Goal: Check status: Check status

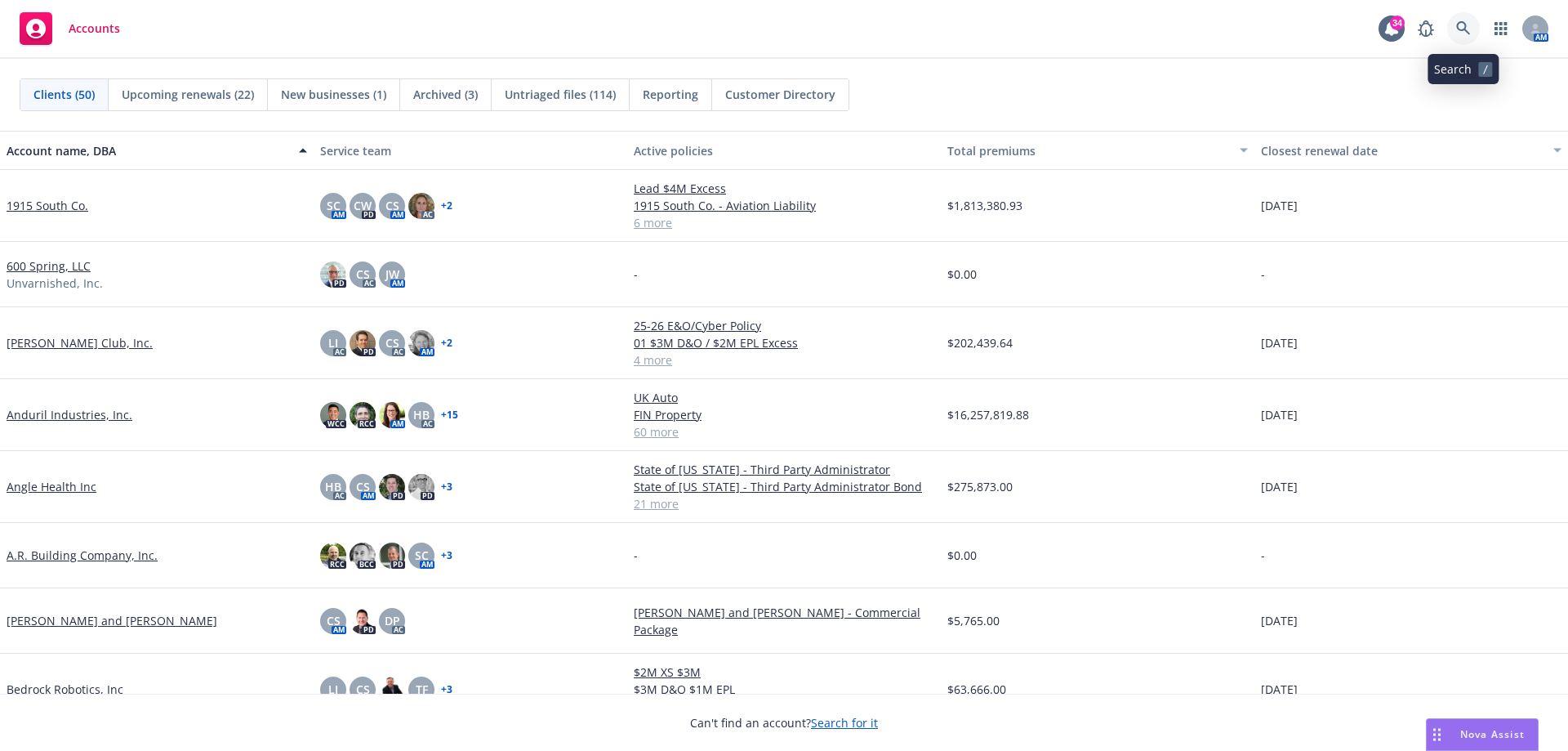
click at [1461, 33] on icon at bounding box center [1463, 29] width 15 height 15
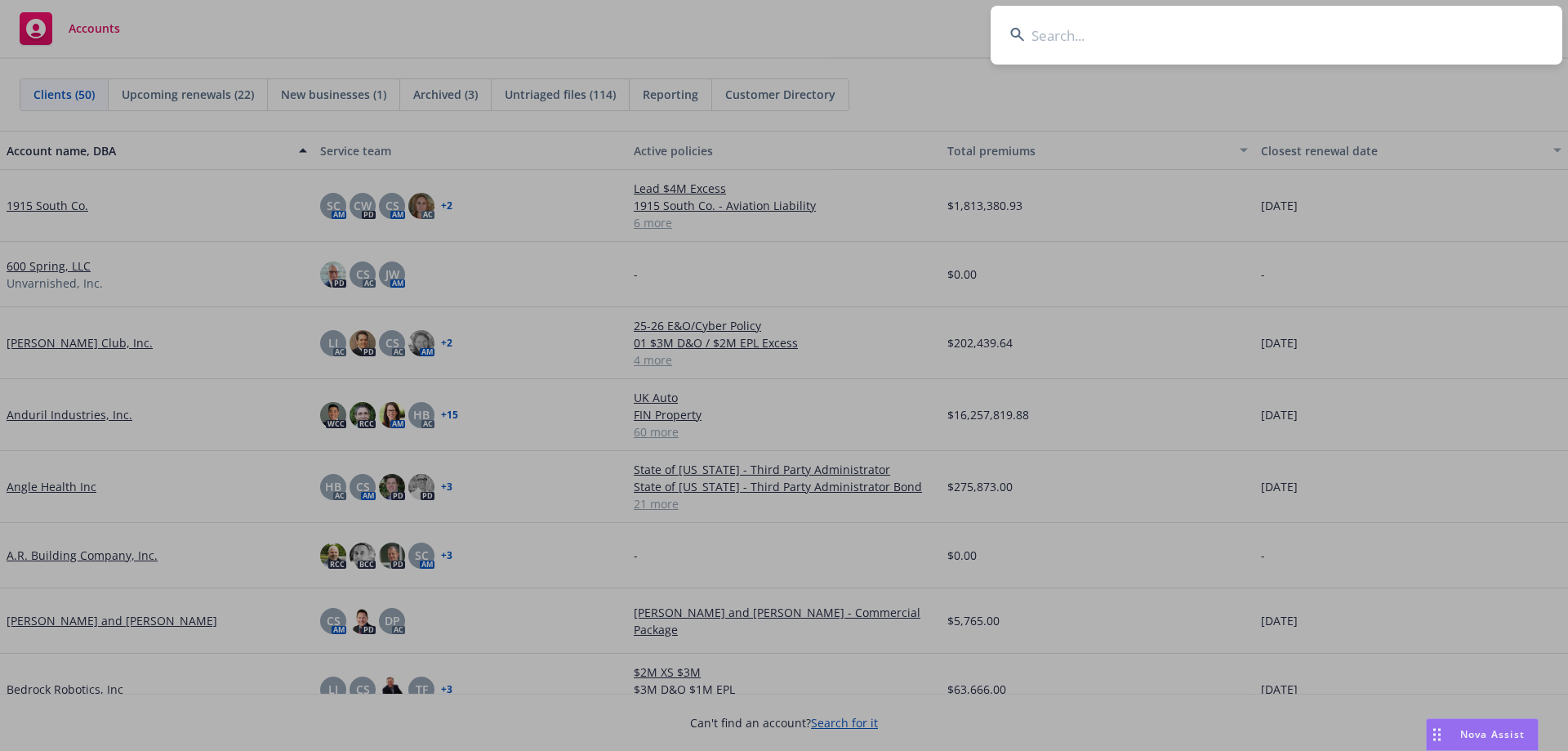
click at [1413, 26] on input at bounding box center [1276, 35] width 572 height 58
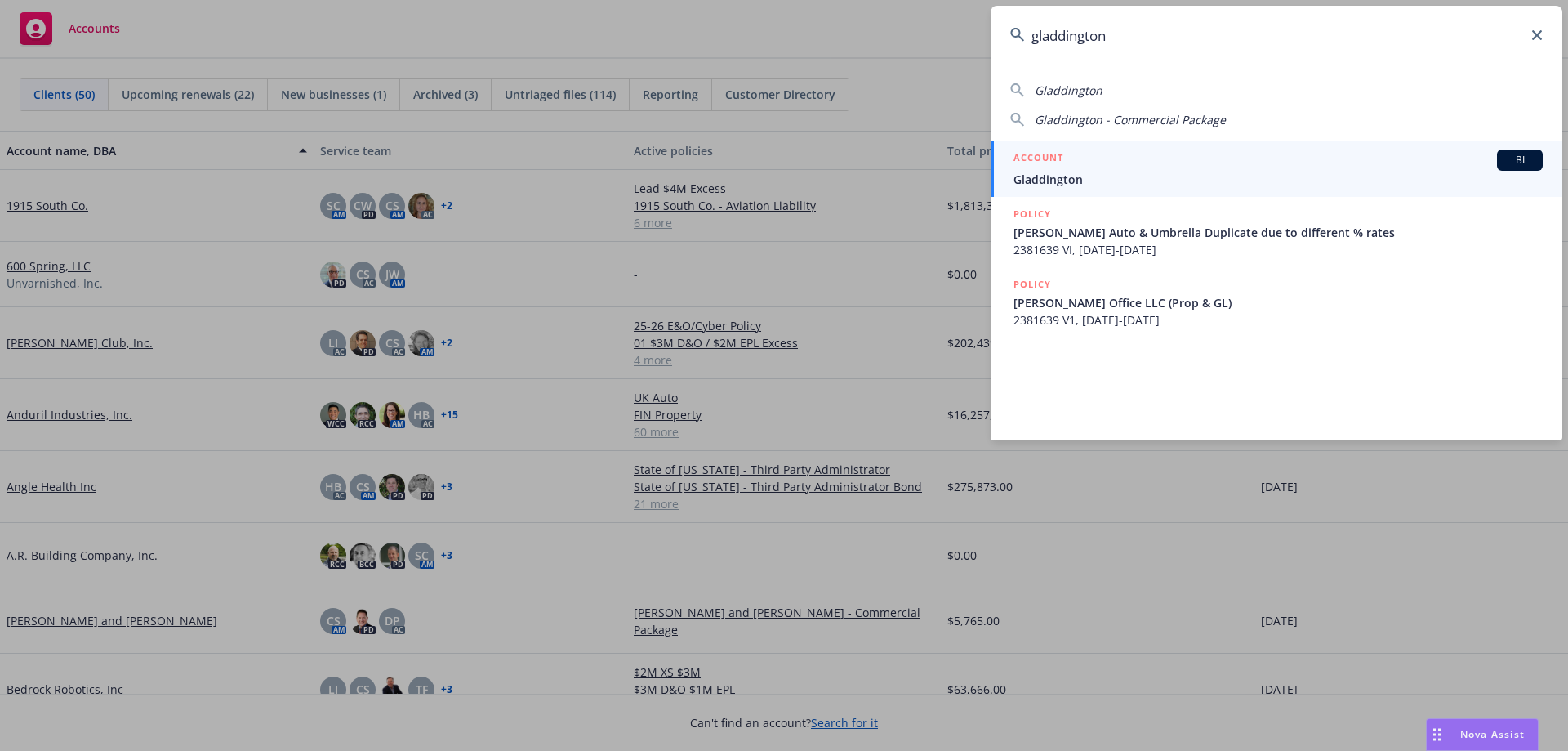
type input "gladdington"
click at [1075, 182] on span "Gladdington" at bounding box center [1278, 179] width 529 height 17
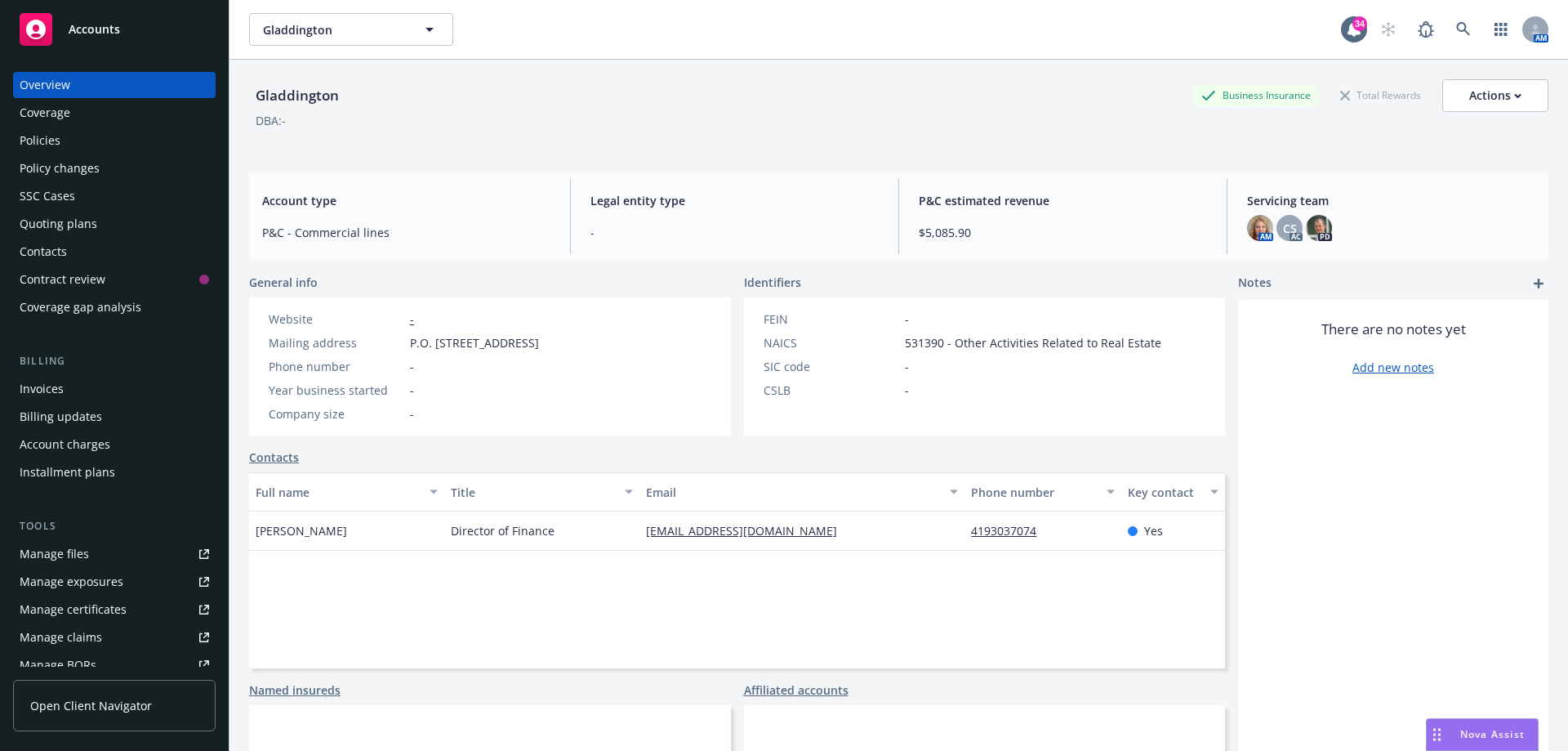
click at [971, 107] on div "Gladdington Business Insurance Total Rewards Actions" at bounding box center [898, 95] width 1300 height 33
drag, startPoint x: 793, startPoint y: 530, endPoint x: 639, endPoint y: 530, distance: 154.0
click at [639, 530] on div "[EMAIL_ADDRESS][DOMAIN_NAME]" at bounding box center [801, 531] width 325 height 40
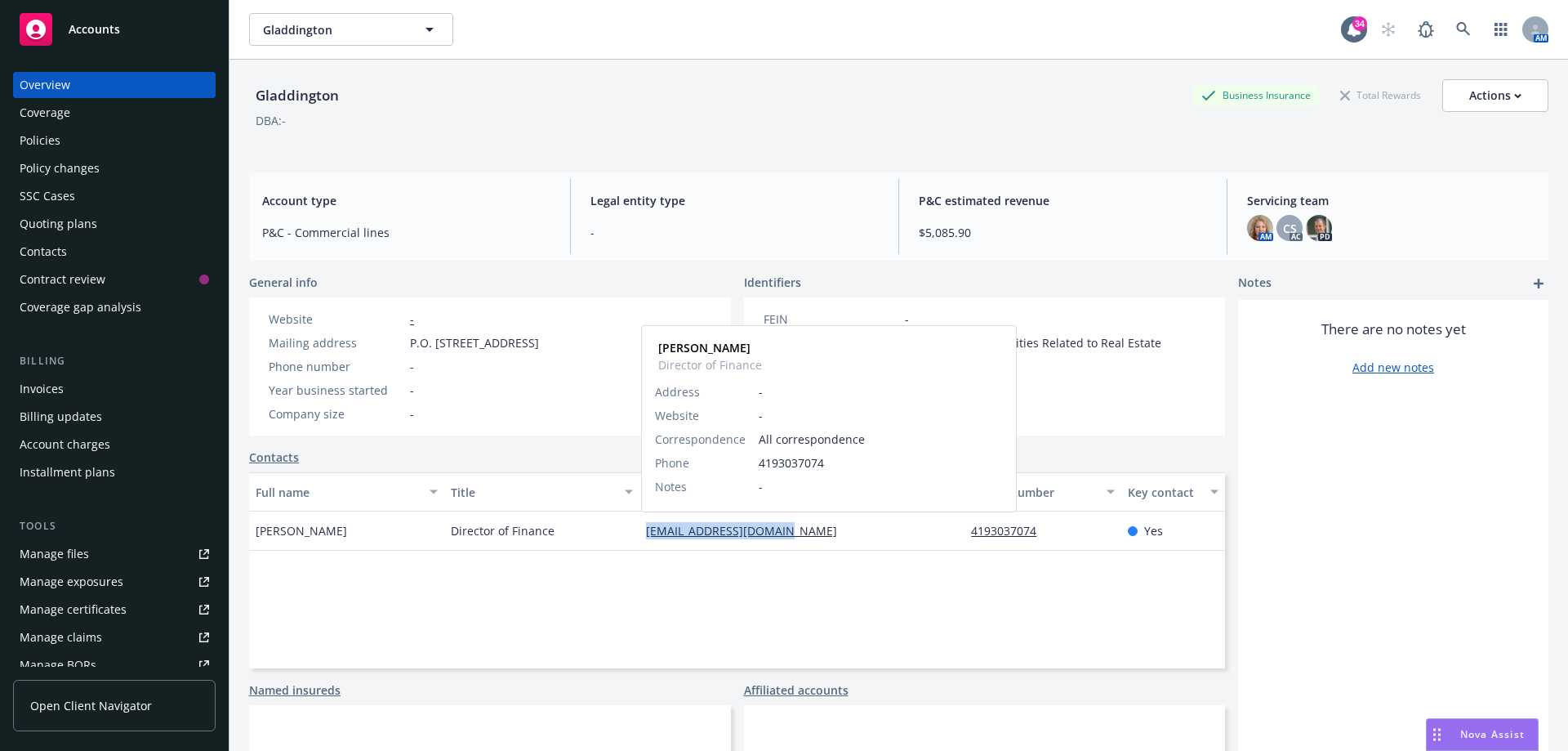
copy link "[EMAIL_ADDRESS][DOMAIN_NAME]"
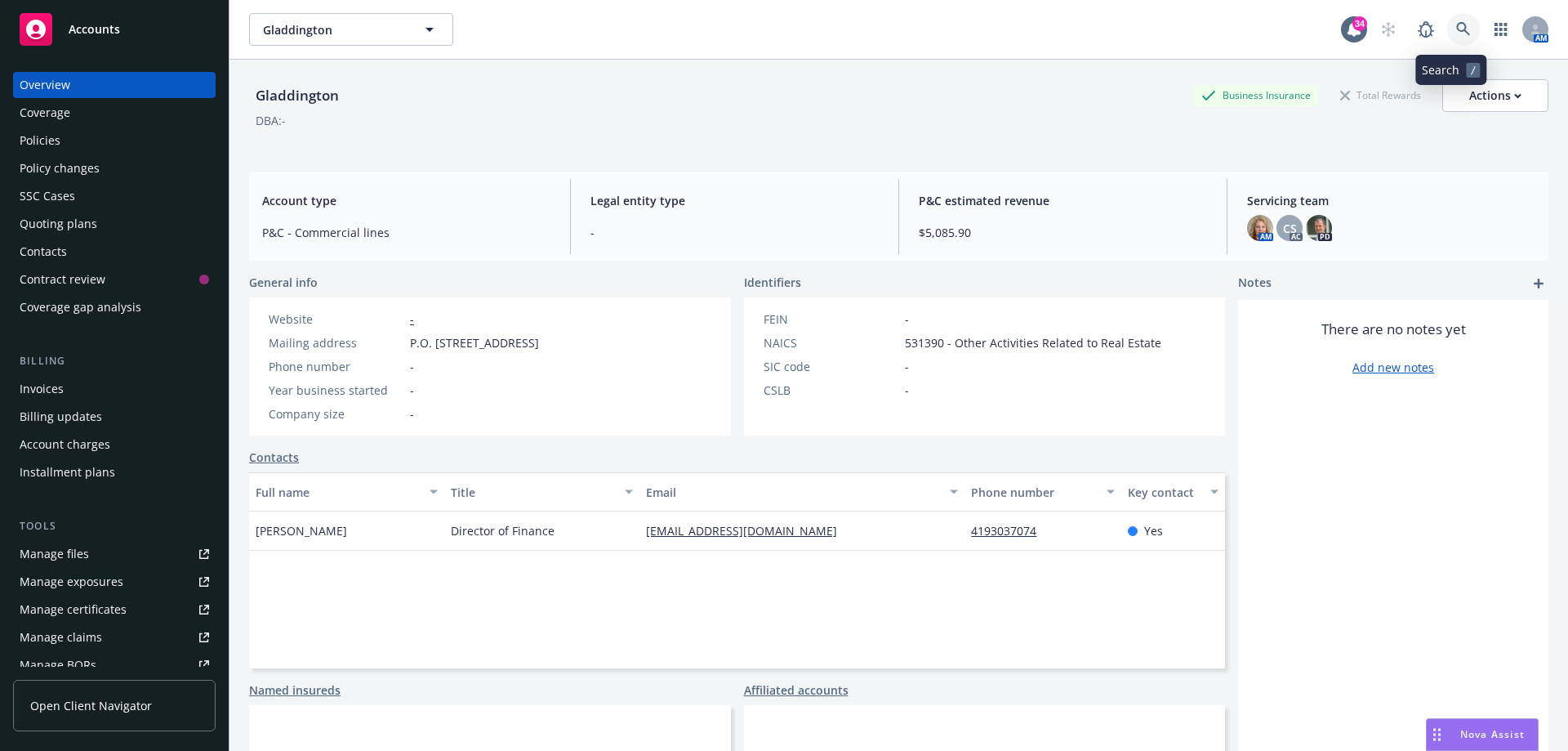
click at [1447, 24] on link at bounding box center [1463, 29] width 33 height 33
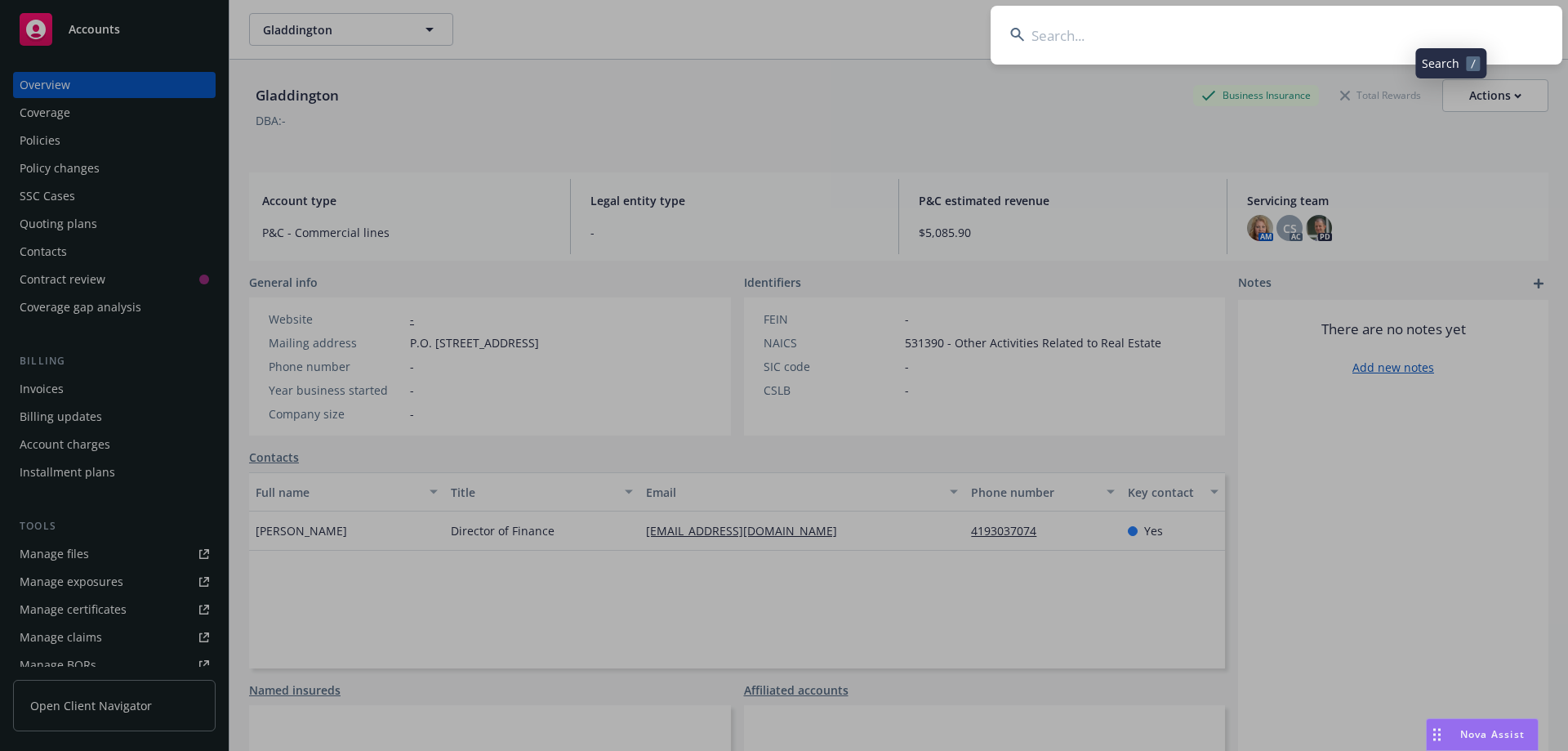
click at [1421, 30] on input at bounding box center [1276, 35] width 572 height 58
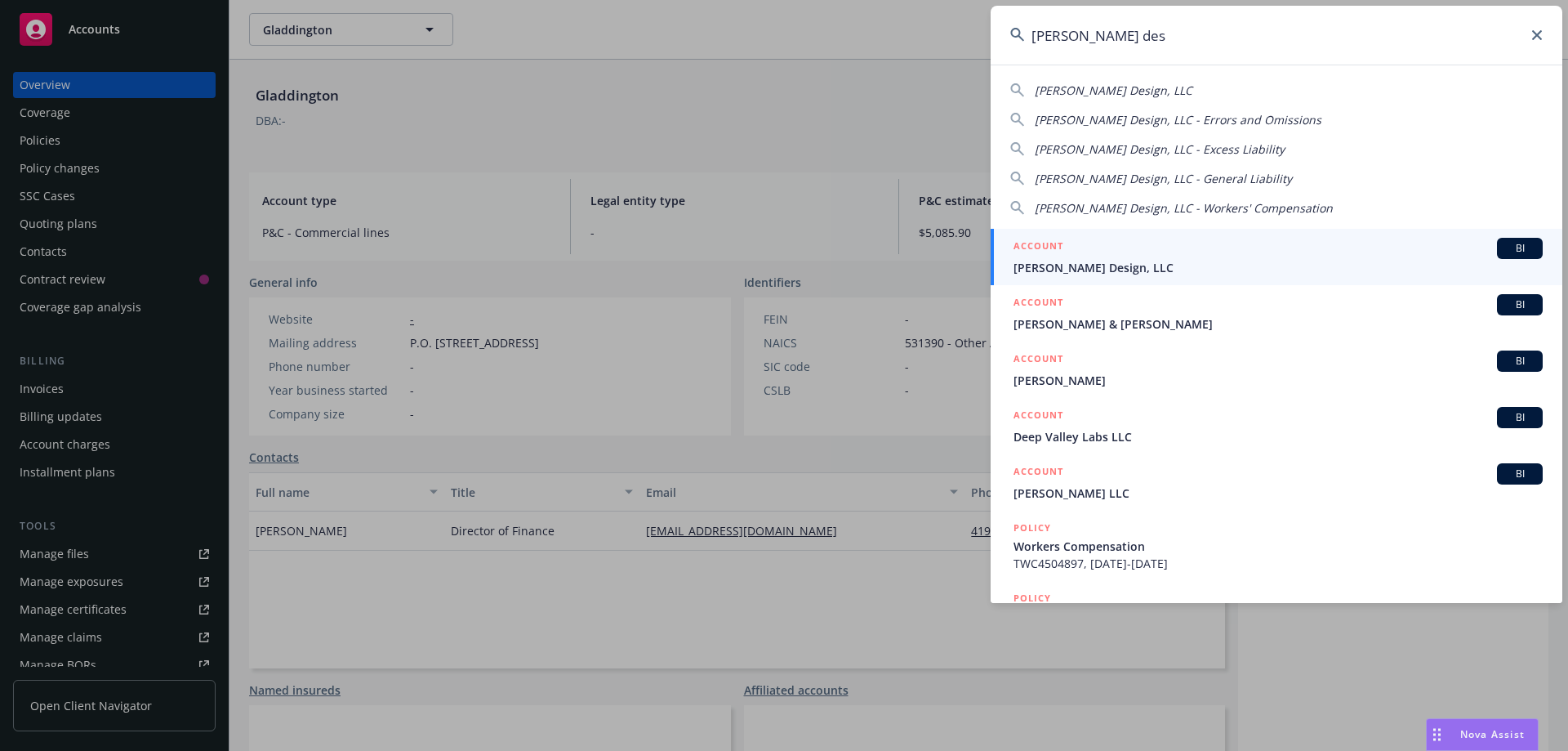
type input "[PERSON_NAME] des"
click at [1123, 269] on span "[PERSON_NAME] Design, LLC" at bounding box center [1278, 268] width 529 height 17
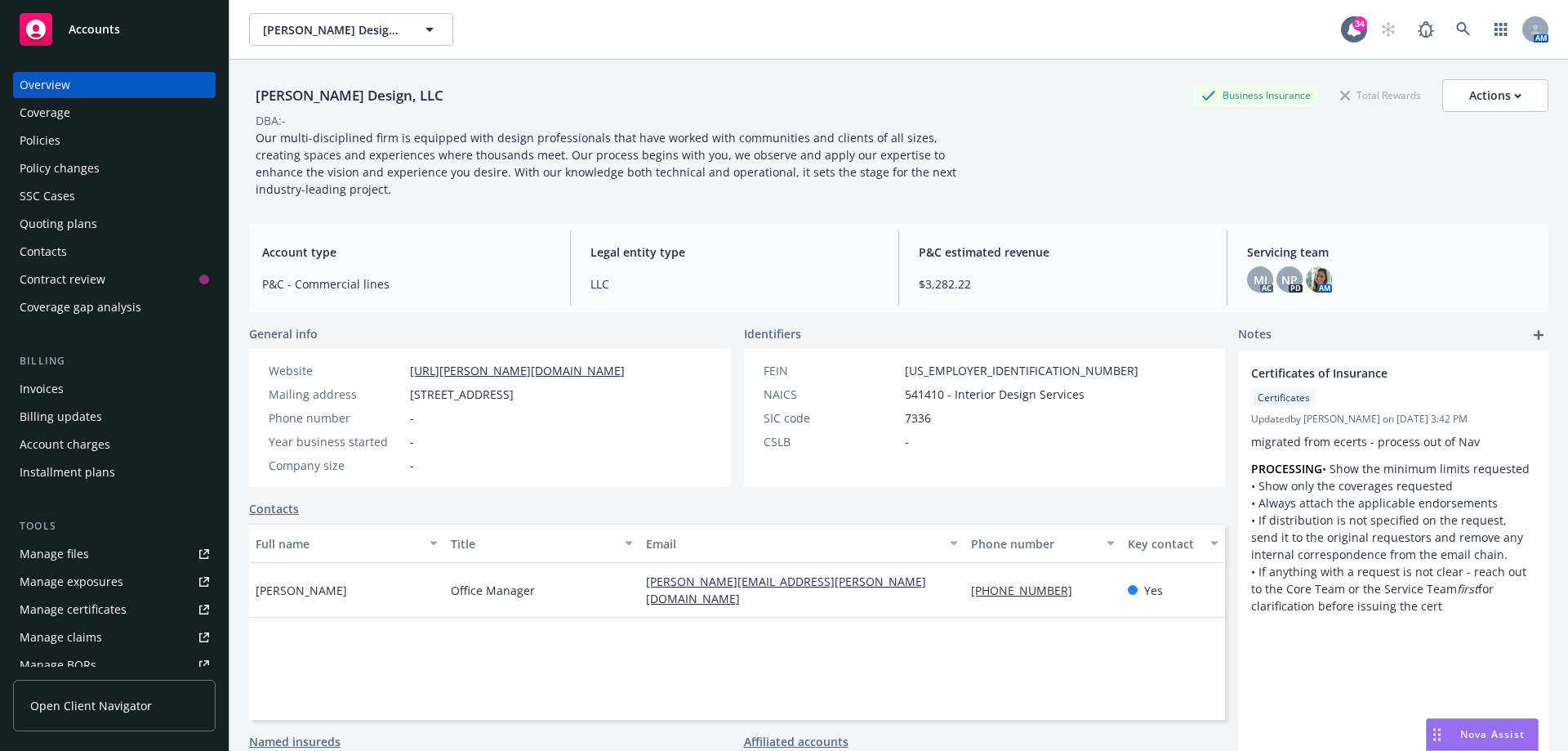
click at [1198, 161] on div "[PERSON_NAME] Design, LLC Business Insurance Total Rewards Actions DBA: - Our m…" at bounding box center [898, 139] width 1300 height 119
click at [1121, 174] on div "[PERSON_NAME] Design, LLC Business Insurance Total Rewards Actions DBA: - Our m…" at bounding box center [898, 139] width 1300 height 119
click at [1218, 194] on div "[PERSON_NAME] Design, LLC Business Insurance Total Rewards Actions DBA: - Our m…" at bounding box center [898, 139] width 1300 height 119
click at [1147, 153] on div "[PERSON_NAME] Design, LLC Business Insurance Total Rewards Actions DBA: - Our m…" at bounding box center [898, 139] width 1300 height 119
click at [1447, 30] on link at bounding box center [1463, 29] width 33 height 33
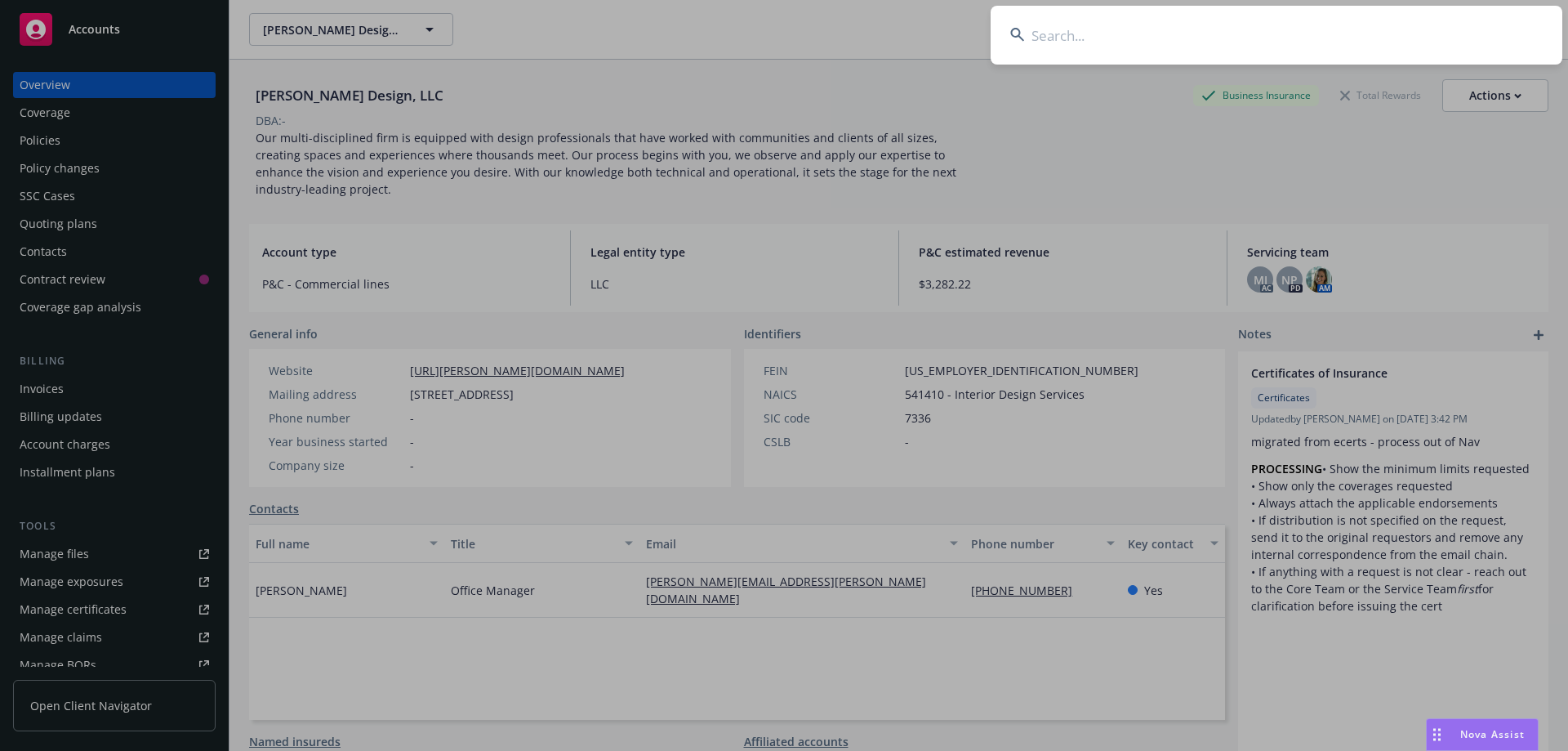
click at [1385, 31] on input at bounding box center [1276, 35] width 572 height 58
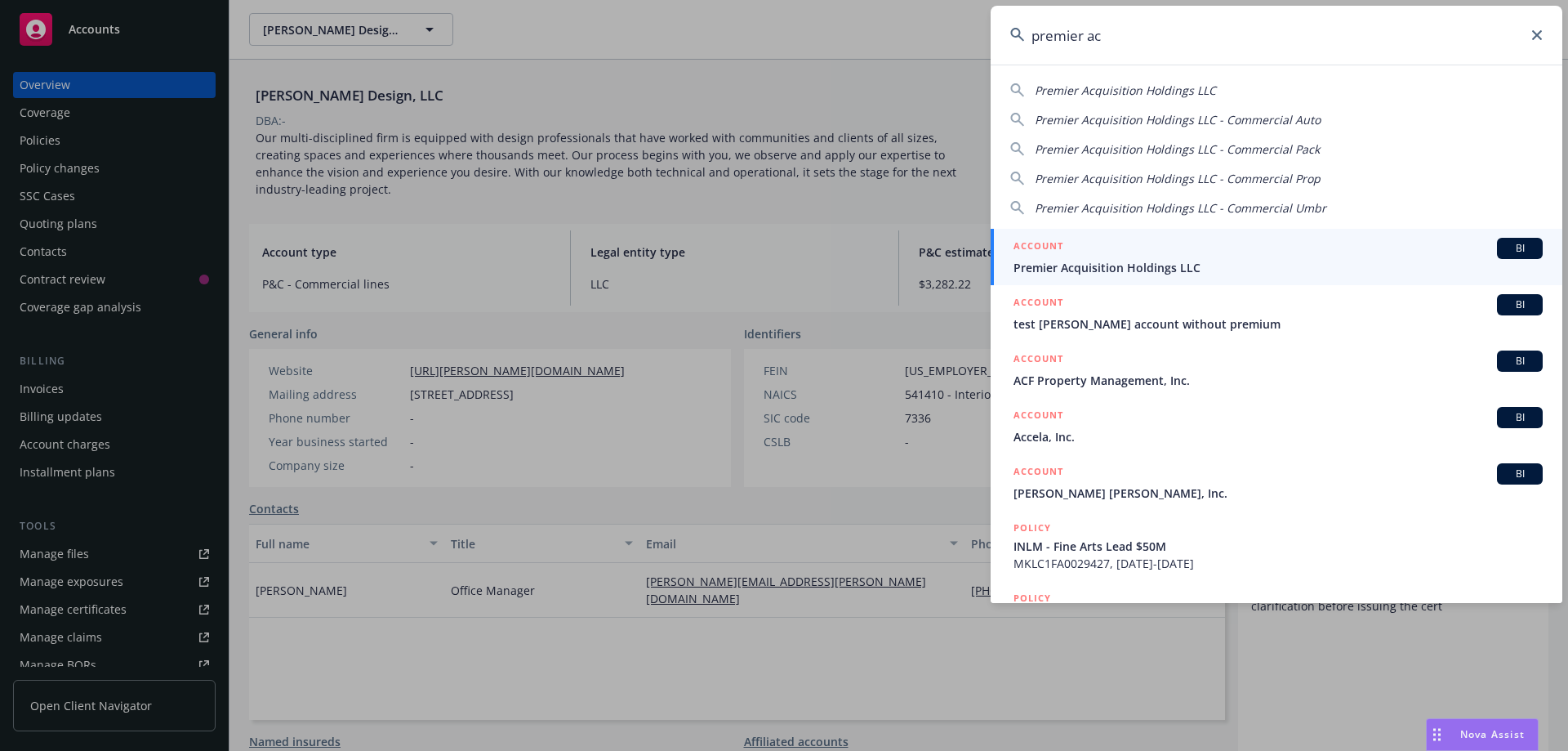
type input "premier ac"
click at [1142, 243] on div "ACCOUNT BI" at bounding box center [1278, 248] width 529 height 22
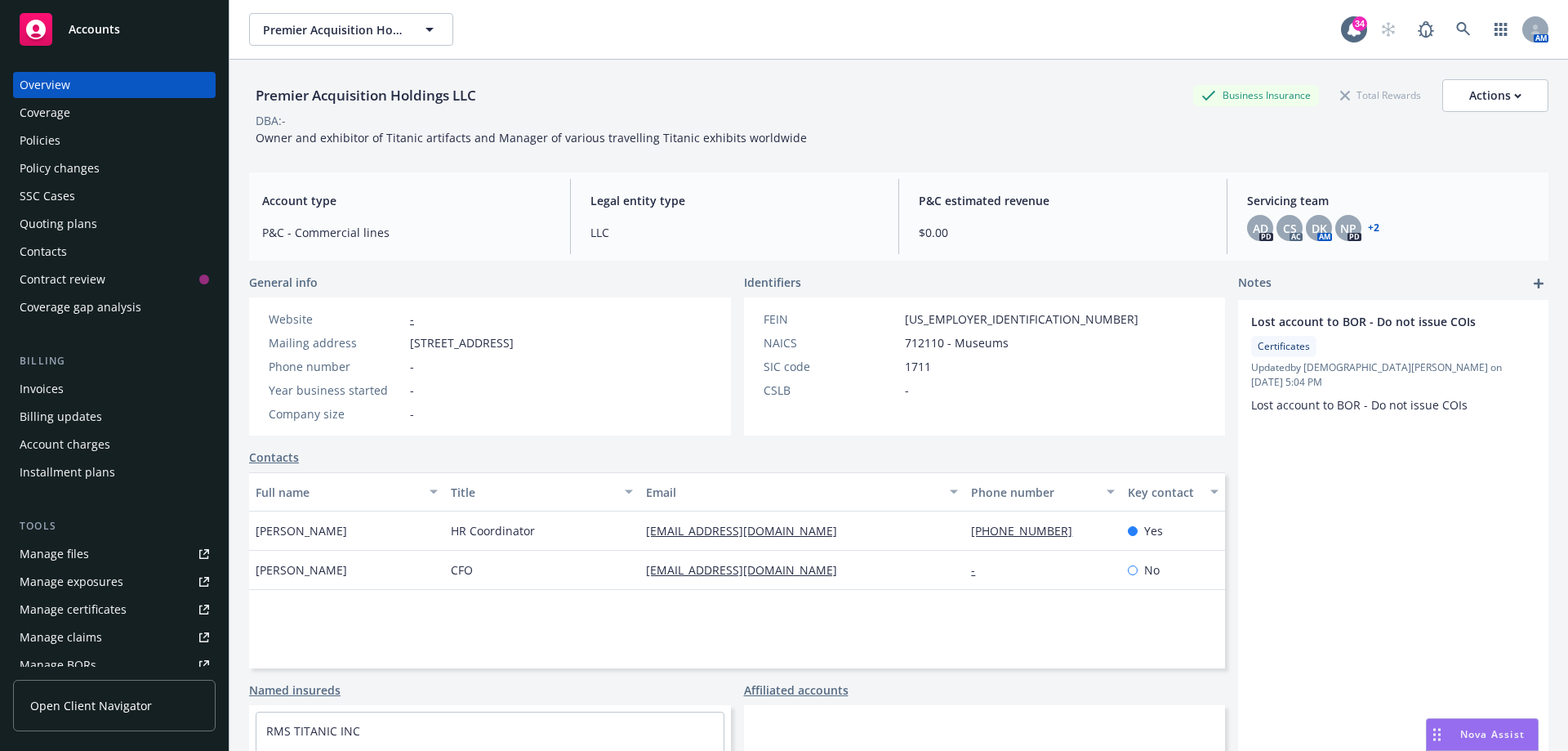
click at [42, 136] on div "Policies" at bounding box center [40, 140] width 40 height 26
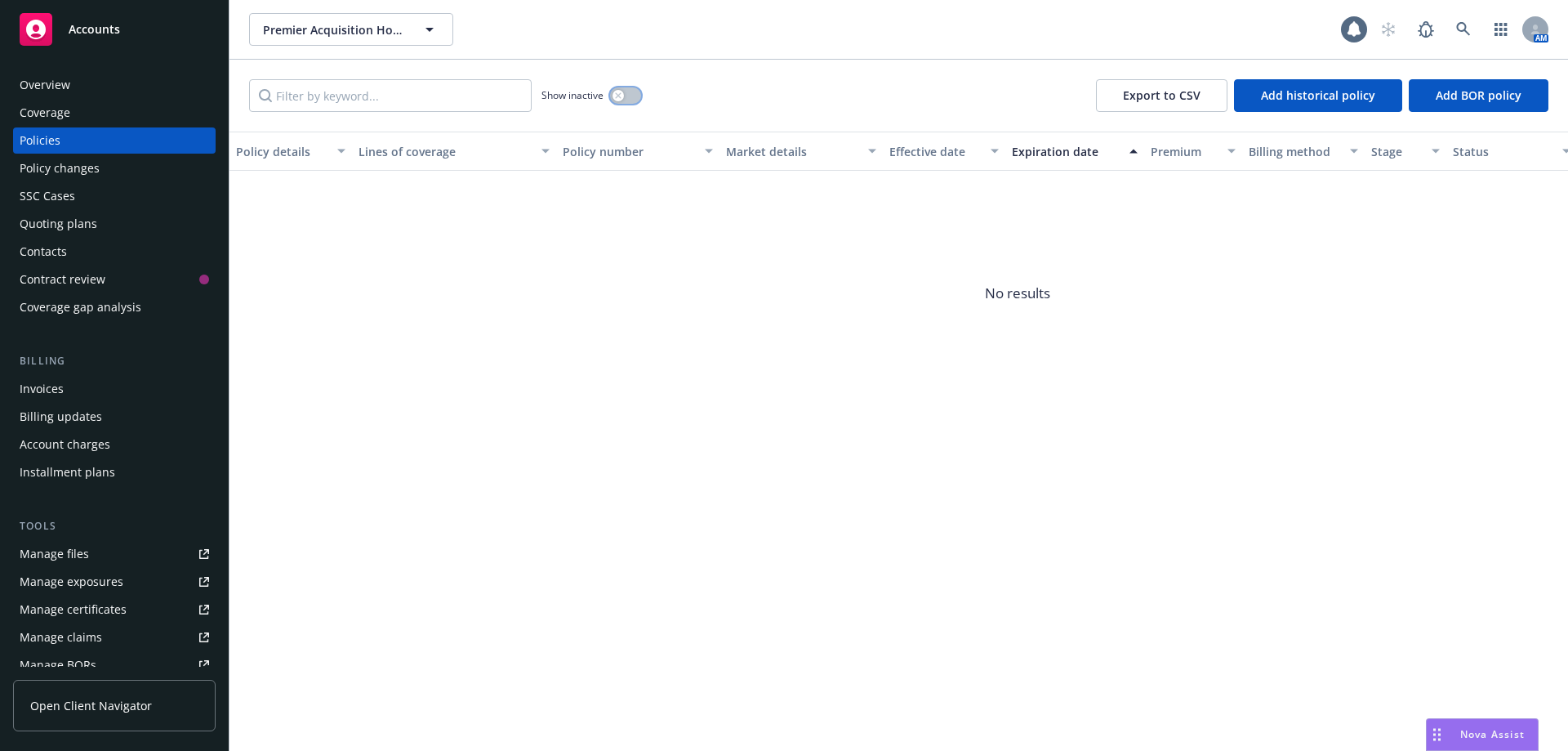
click at [624, 96] on button "button" at bounding box center [625, 95] width 31 height 16
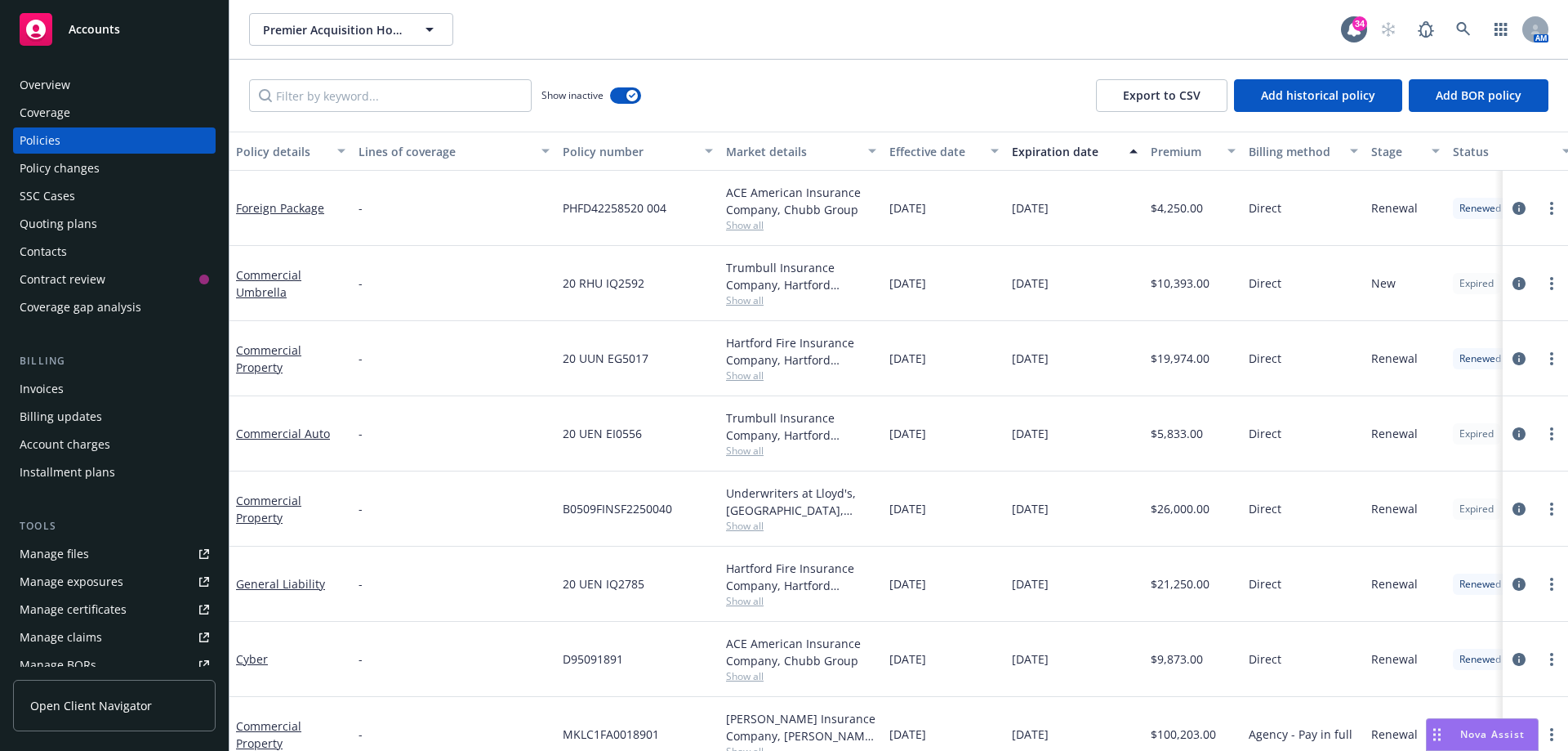
click at [903, 49] on div "Premier Acquisition Holdings LLC Premier Acquisition Holdings LLC 34 AM" at bounding box center [898, 29] width 1338 height 58
click at [1064, 31] on div "Premier Acquisition Holdings LLC Premier Acquisition Holdings LLC" at bounding box center [794, 29] width 1091 height 33
